Goal: Task Accomplishment & Management: Use online tool/utility

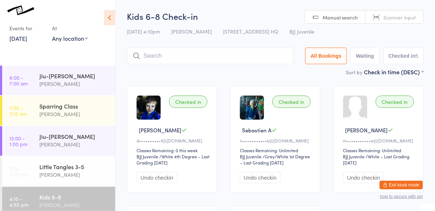
click at [27, 40] on link "[DATE]" at bounding box center [18, 38] width 18 height 8
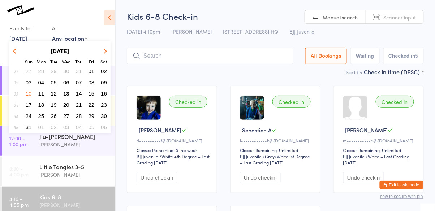
click at [66, 93] on span "13" at bounding box center [66, 94] width 6 height 6
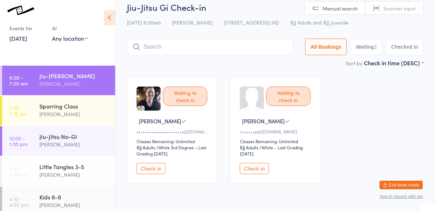
scroll to position [1, 0]
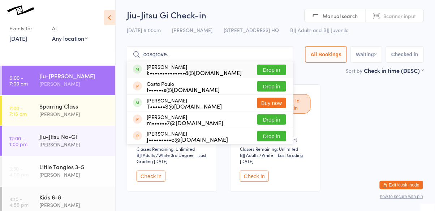
type input "cosgrove."
click at [272, 66] on button "Drop in" at bounding box center [271, 70] width 29 height 10
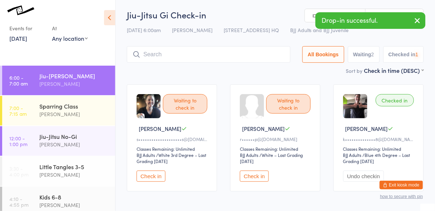
click at [22, 39] on link "13 Aug, 2025" at bounding box center [18, 38] width 18 height 8
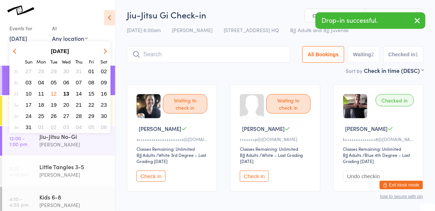
click at [54, 92] on span "12" at bounding box center [54, 94] width 6 height 6
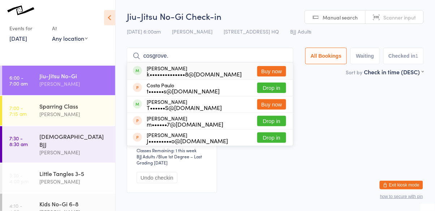
type input "cosgrove."
click at [27, 40] on link "12 Aug, 2025" at bounding box center [18, 38] width 18 height 8
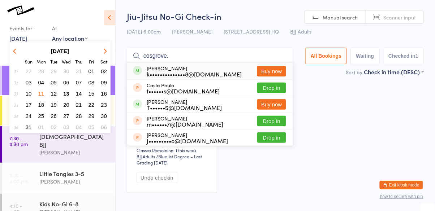
click at [68, 95] on span "13" at bounding box center [66, 94] width 6 height 6
